Goal: Task Accomplishment & Management: Use online tool/utility

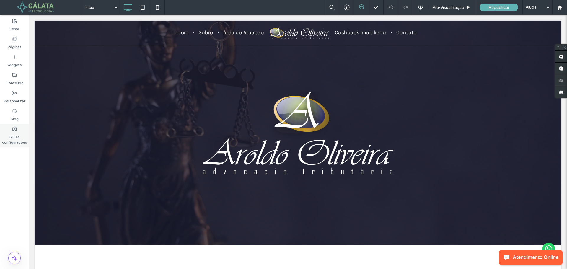
click at [16, 141] on label "SEO e configurações" at bounding box center [14, 138] width 29 height 14
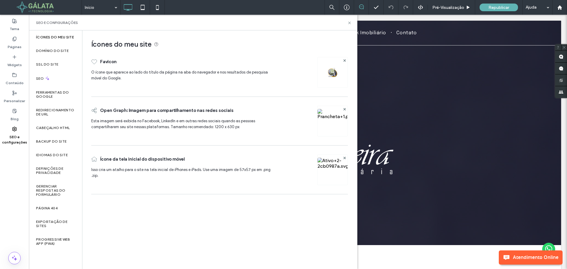
click at [336, 69] on img at bounding box center [332, 72] width 9 height 9
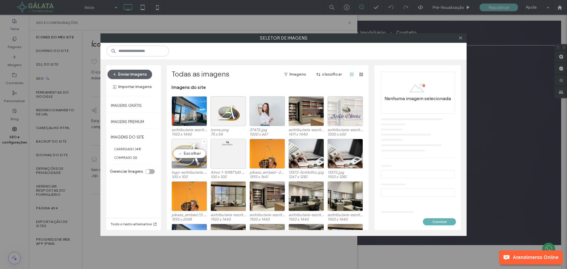
click at [187, 142] on div "Escolher" at bounding box center [189, 154] width 35 height 30
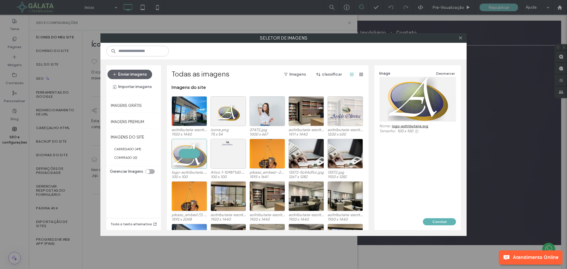
click at [419, 109] on div at bounding box center [417, 99] width 77 height 44
click at [412, 126] on link "logo-aoltributaria.svg" at bounding box center [410, 126] width 36 height 4
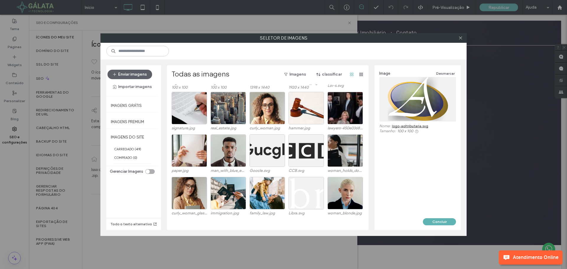
scroll to position [192, 0]
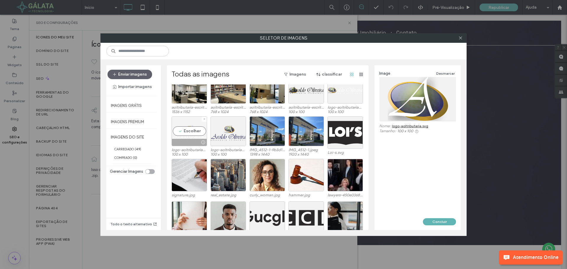
click at [188, 125] on div "Escolher" at bounding box center [189, 131] width 35 height 30
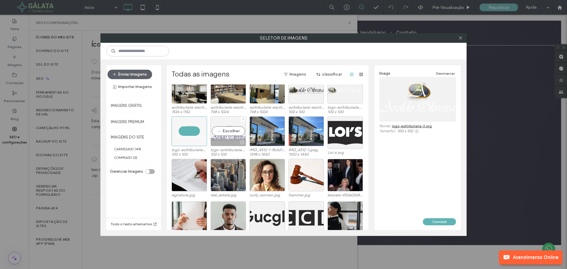
click at [232, 125] on div "Escolher" at bounding box center [227, 131] width 35 height 30
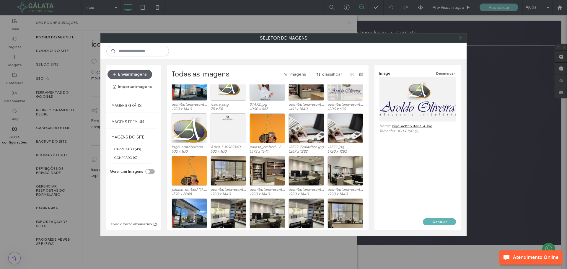
scroll to position [0, 0]
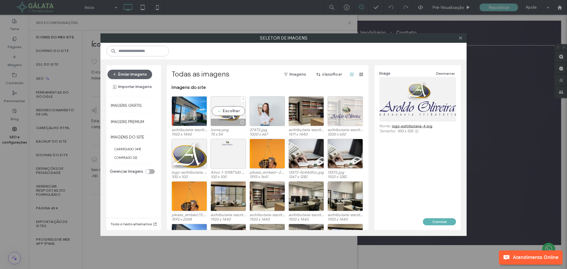
click at [228, 104] on div "Escolher" at bounding box center [227, 111] width 35 height 30
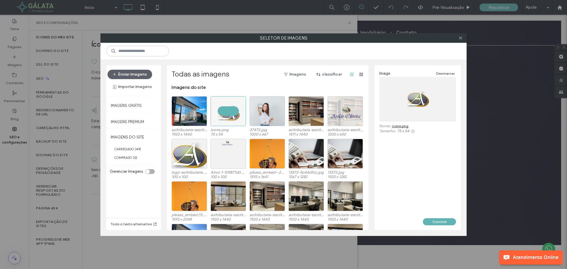
click at [406, 127] on link "icone.png" at bounding box center [400, 126] width 17 height 4
click at [458, 40] on span at bounding box center [460, 38] width 4 height 9
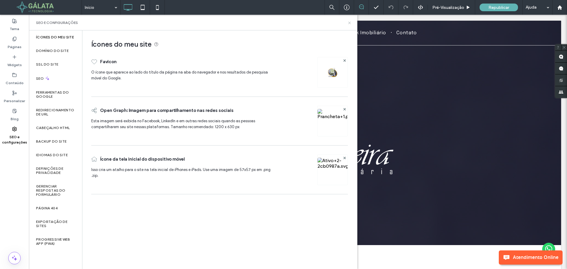
click at [348, 23] on icon at bounding box center [349, 23] width 4 height 4
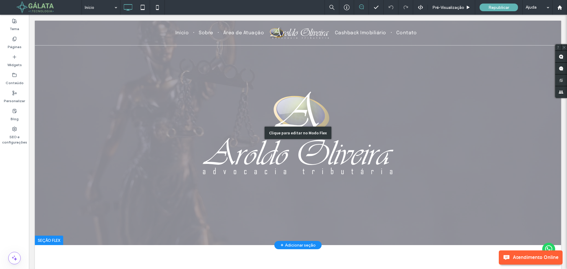
click at [340, 75] on div "Clique para editar no Modo Flex" at bounding box center [298, 133] width 526 height 224
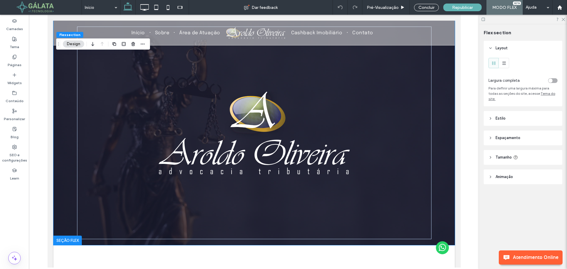
click at [494, 115] on header "Estilo" at bounding box center [523, 118] width 79 height 15
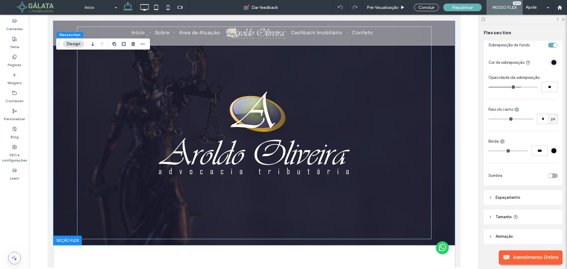
scroll to position [152, 0]
click at [488, 234] on header "Animaçāo" at bounding box center [523, 235] width 79 height 15
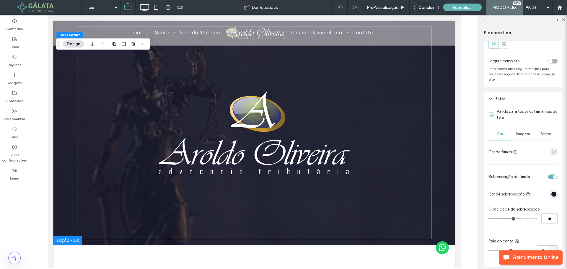
scroll to position [0, 0]
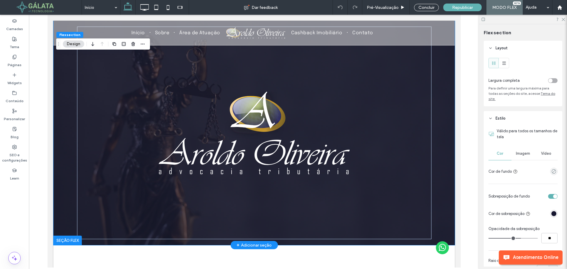
click at [447, 168] on div at bounding box center [253, 133] width 401 height 224
click at [442, 166] on div at bounding box center [253, 133] width 401 height 224
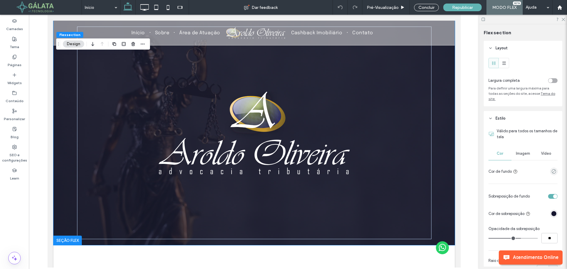
click at [137, 45] on div at bounding box center [128, 44] width 35 height 11
click at [142, 45] on icon "button" at bounding box center [142, 44] width 5 height 5
click at [69, 45] on button "Design" at bounding box center [73, 43] width 21 height 7
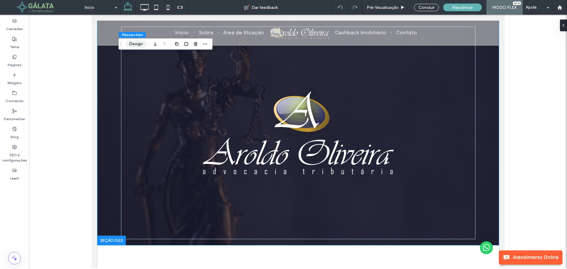
click at [130, 42] on button "Design" at bounding box center [135, 43] width 21 height 7
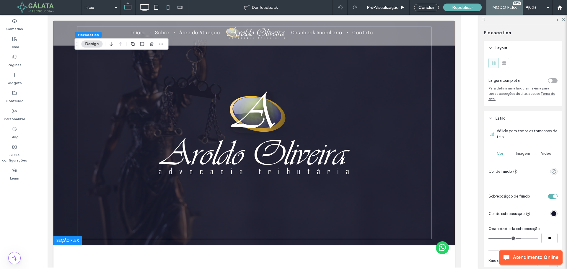
click at [166, 5] on icon at bounding box center [168, 7] width 12 height 12
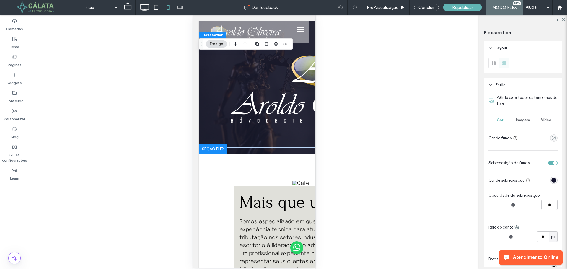
click at [365, 45] on div "Reexibir? Sim Reexibir? Sim" at bounding box center [254, 142] width 450 height 254
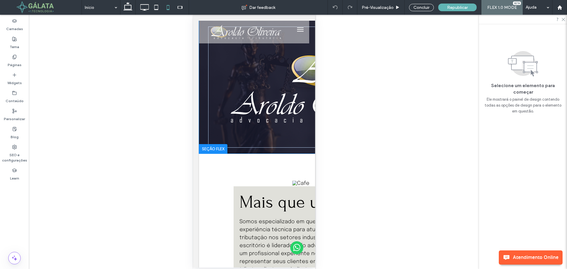
click at [329, 72] on div "Reexibir? Sim Reexibir? Sim" at bounding box center [254, 142] width 450 height 254
